Goal: Task Accomplishment & Management: Complete application form

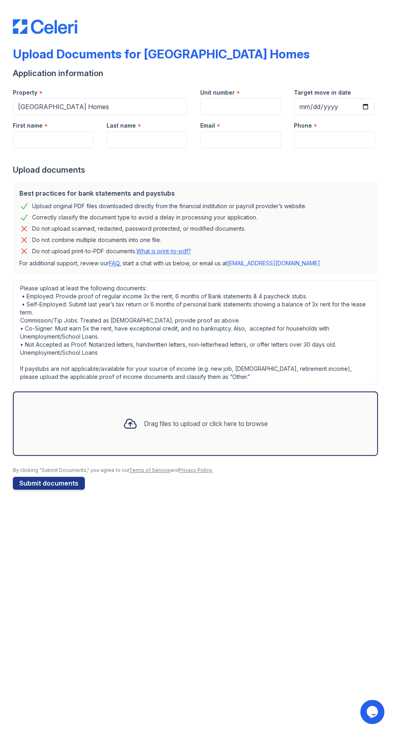
click at [389, 549] on div "Upload Documents for Prescott Park Apartment Homes Application information Prop…" at bounding box center [197, 366] width 394 height 732
click at [305, 431] on div "Drag files to upload or click here to browse" at bounding box center [195, 423] width 365 height 64
click at [310, 427] on div "Drag files to upload or click here to browse" at bounding box center [195, 423] width 365 height 64
click at [95, 418] on div "Drag files to upload or click here to browse" at bounding box center [195, 423] width 365 height 64
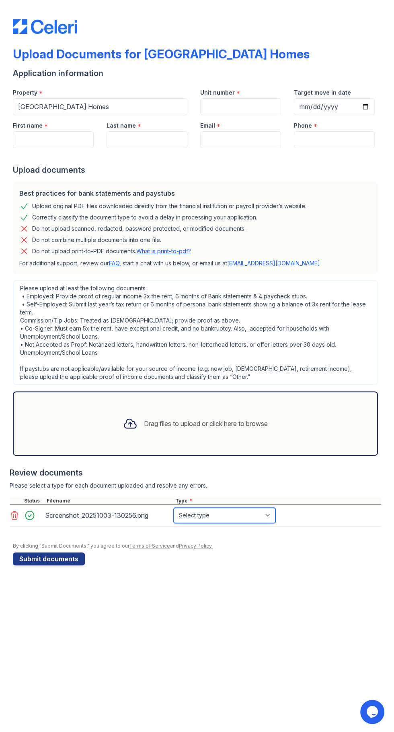
click at [270, 517] on select "Select type Paystub Bank Statement Offer Letter Tax Documents Benefit Award Let…" at bounding box center [225, 515] width 102 height 15
select select "paystub"
click at [174, 508] on select "Select type Paystub Bank Statement Offer Letter Tax Documents Benefit Award Let…" at bounding box center [225, 515] width 102 height 15
click at [293, 425] on div "Drag files to upload or click here to browse" at bounding box center [195, 423] width 365 height 64
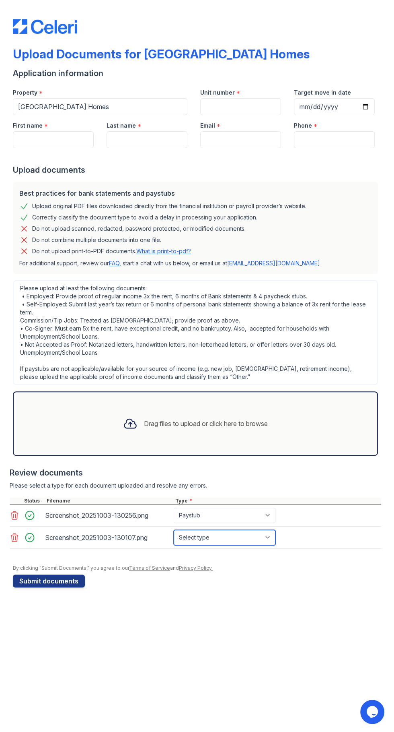
click at [209, 540] on select "Select type Paystub Bank Statement Offer Letter Tax Documents Benefit Award Let…" at bounding box center [225, 537] width 102 height 15
select select "paystub"
click at [174, 530] on select "Select type Paystub Bank Statement Offer Letter Tax Documents Benefit Award Let…" at bounding box center [225, 537] width 102 height 15
click at [306, 422] on div "Drag files to upload or click here to browse" at bounding box center [195, 423] width 365 height 64
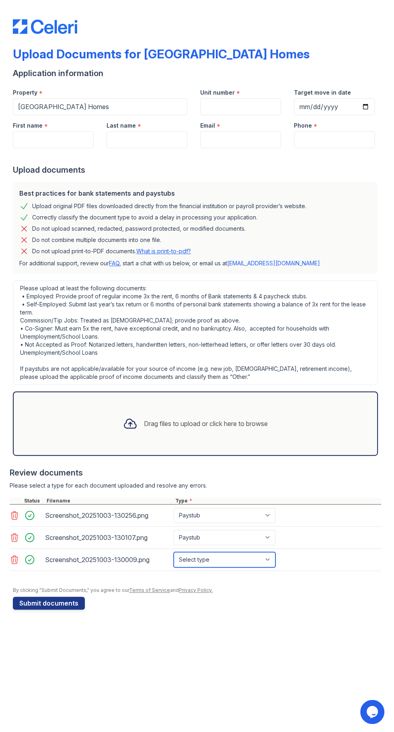
click at [268, 561] on select "Select type Paystub Bank Statement Offer Letter Tax Documents Benefit Award Let…" at bounding box center [225, 559] width 102 height 15
select select "paystub"
click at [174, 552] on select "Select type Paystub Bank Statement Offer Letter Tax Documents Benefit Award Let…" at bounding box center [225, 559] width 102 height 15
click at [298, 421] on div "Drag files to upload or click here to browse" at bounding box center [195, 423] width 365 height 64
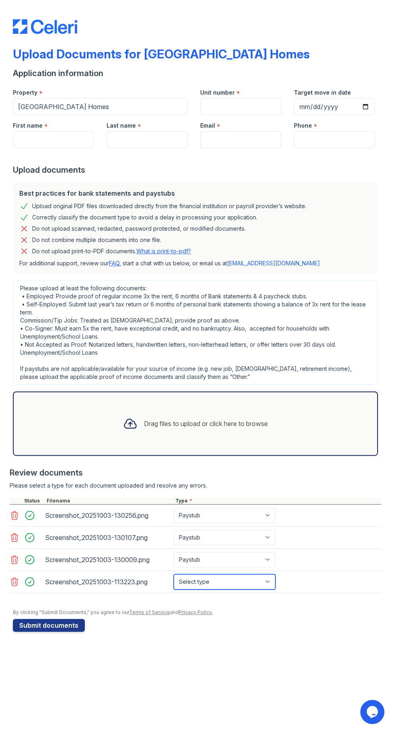
click at [245, 580] on select "Select type Paystub Bank Statement Offer Letter Tax Documents Benefit Award Let…" at bounding box center [225, 581] width 102 height 15
select select "paystub"
click at [174, 574] on select "Select type Paystub Bank Statement Offer Letter Tax Documents Benefit Award Let…" at bounding box center [225, 581] width 102 height 15
click at [40, 127] on label "First name" at bounding box center [28, 126] width 30 height 8
click at [40, 131] on input "First name" at bounding box center [53, 139] width 81 height 17
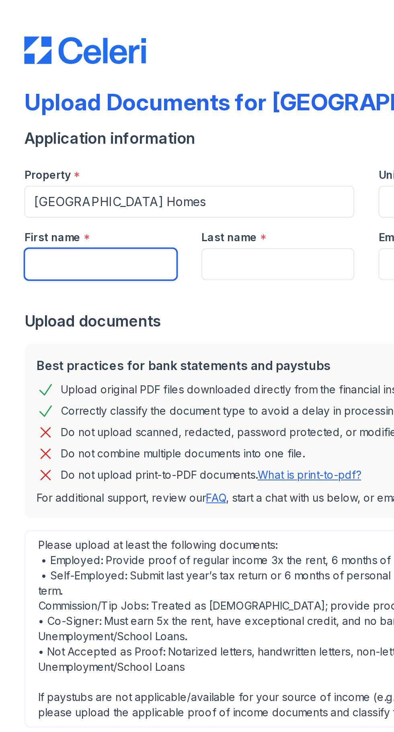
type input "Tressela"
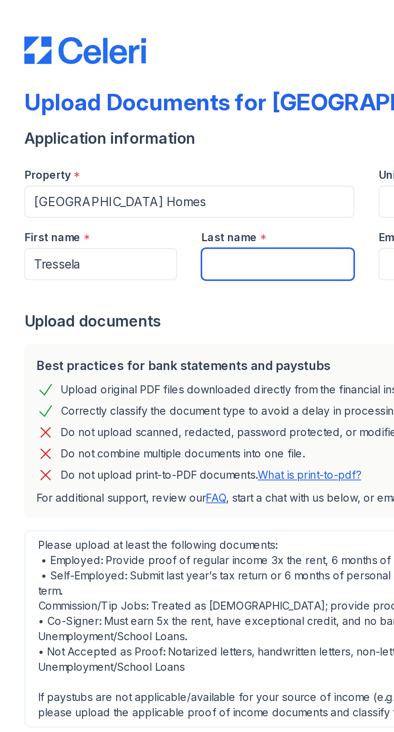
type input "Shepard"
type input "stressela@rocketmail.com"
type input "3185736798"
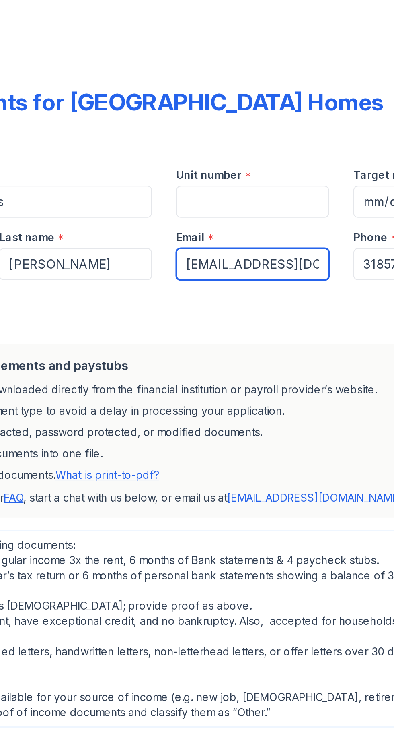
click at [268, 141] on input "stressela@rocketmail.com" at bounding box center [240, 139] width 81 height 17
click at [237, 143] on input "sl.com" at bounding box center [240, 139] width 81 height 17
type input "s"
type input "tresselashepard@yahoo.com"
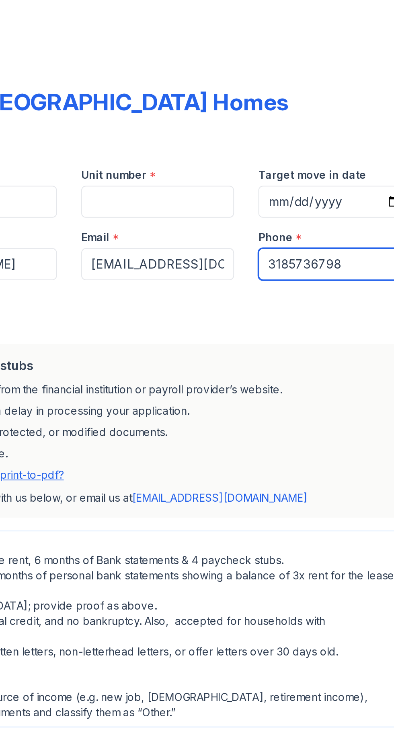
click at [343, 140] on input "3185736798" at bounding box center [334, 139] width 81 height 17
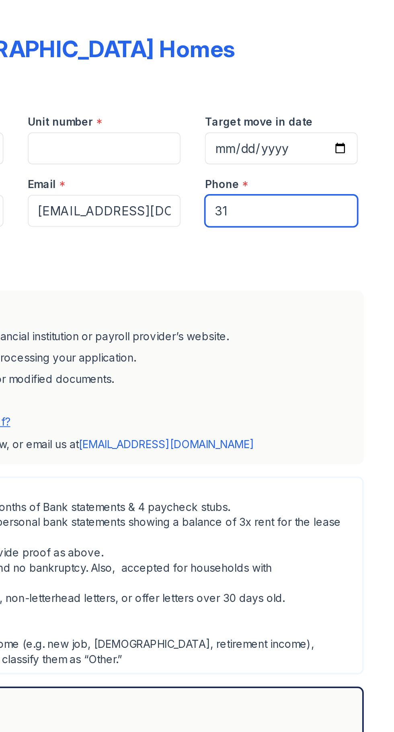
type input "3"
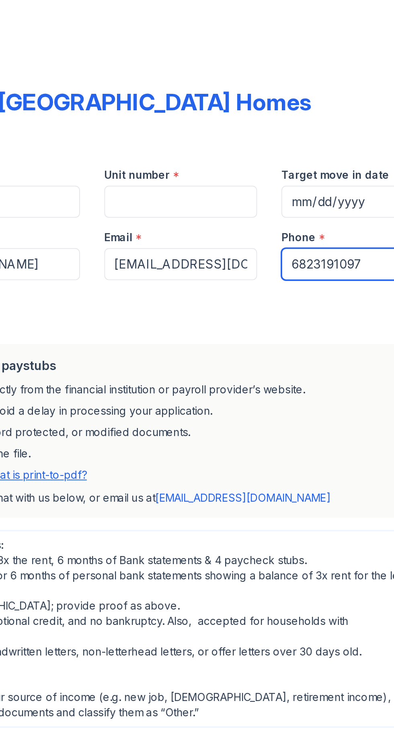
type input "6823191097"
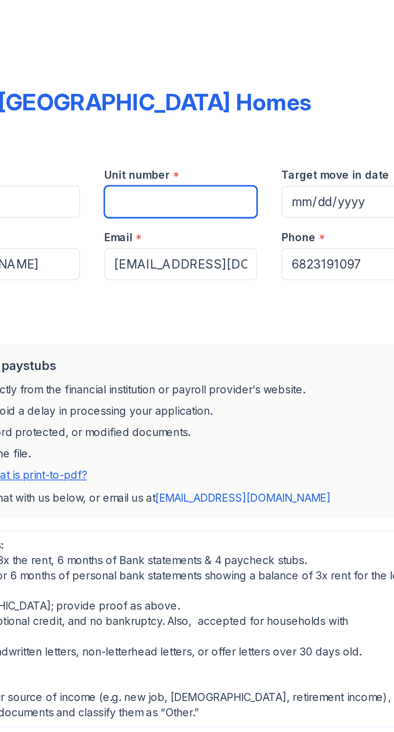
click at [242, 105] on input "Unit number" at bounding box center [240, 106] width 81 height 17
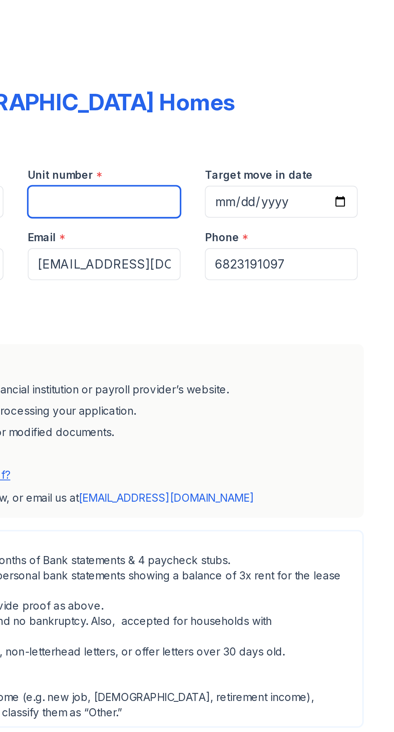
type input "1505"
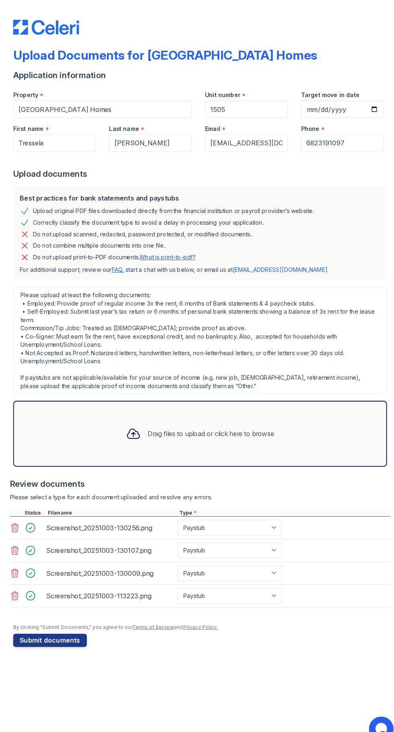
click at [52, 624] on button "Submit documents" at bounding box center [49, 625] width 72 height 13
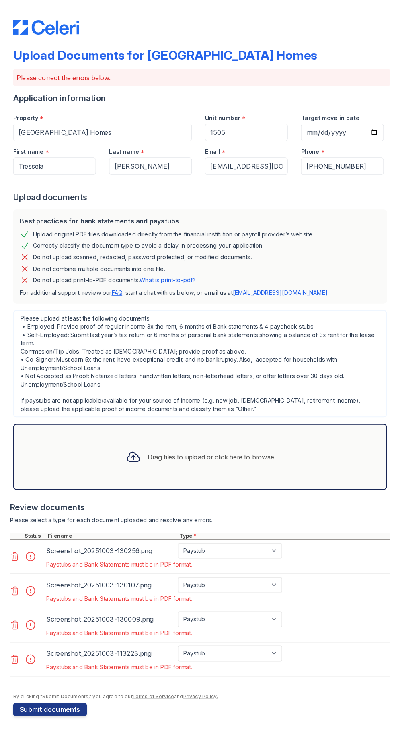
click at [15, 644] on icon at bounding box center [15, 644] width 10 height 10
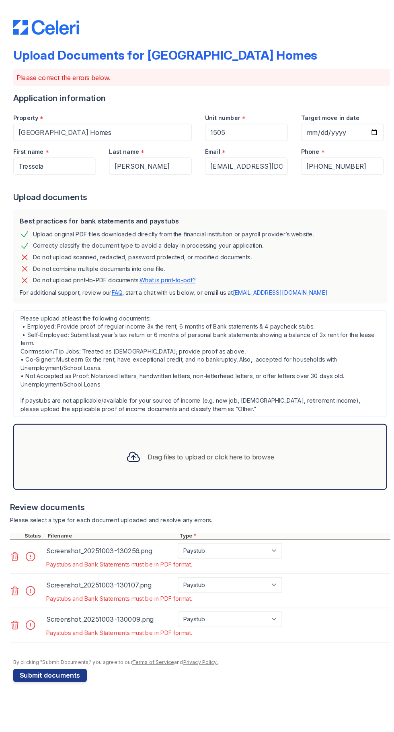
click at [14, 608] on icon at bounding box center [15, 610] width 10 height 10
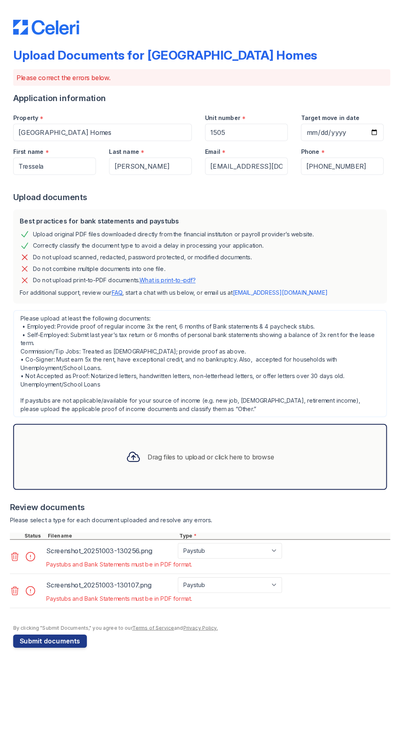
click at [17, 575] on icon at bounding box center [15, 577] width 10 height 10
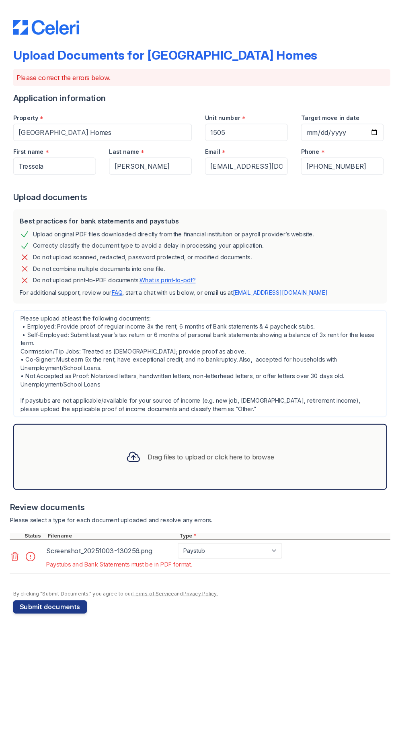
click at [14, 542] on icon at bounding box center [15, 544] width 10 height 10
